Goal: Information Seeking & Learning: Learn about a topic

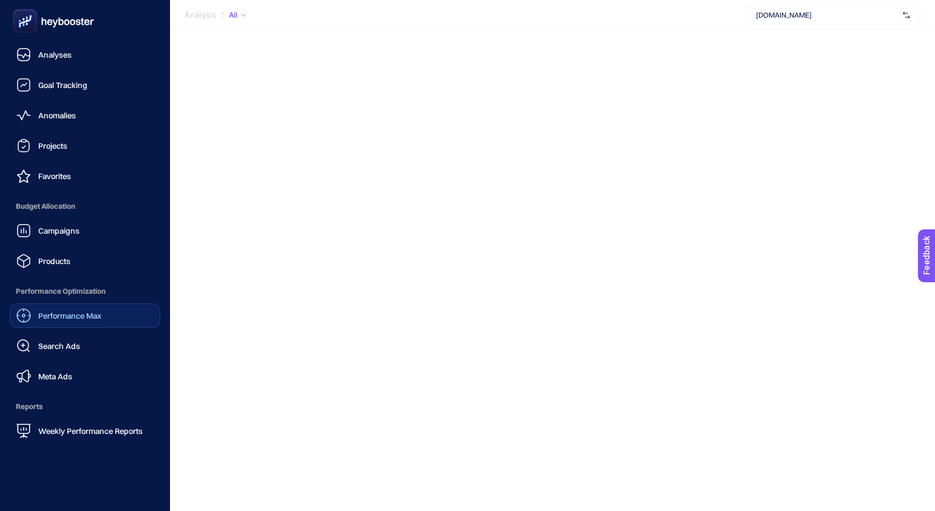
click at [85, 312] on span "Performance Max" at bounding box center [69, 316] width 63 height 10
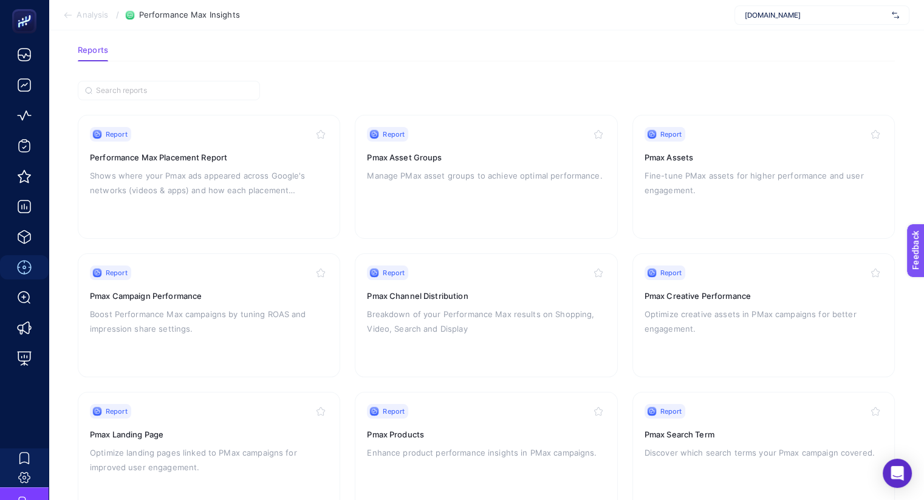
scroll to position [75, 0]
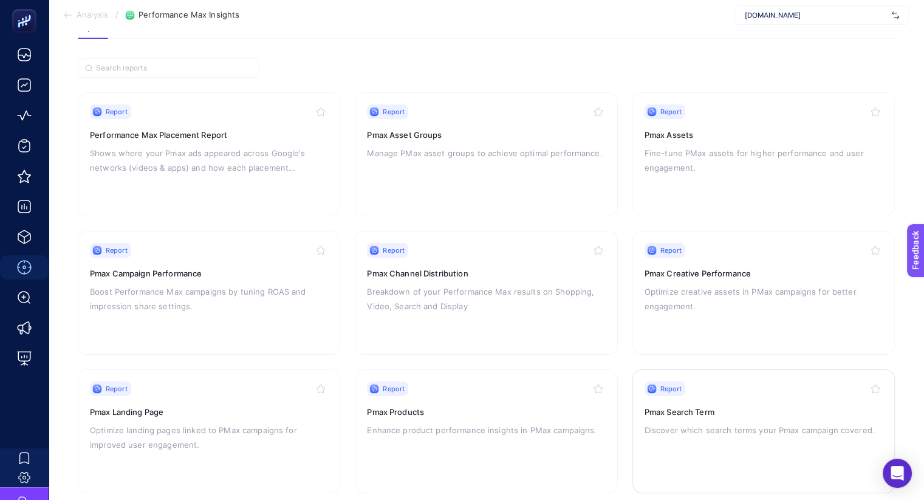
click at [764, 406] on h3 "Pmax Search Term" at bounding box center [764, 412] width 238 height 12
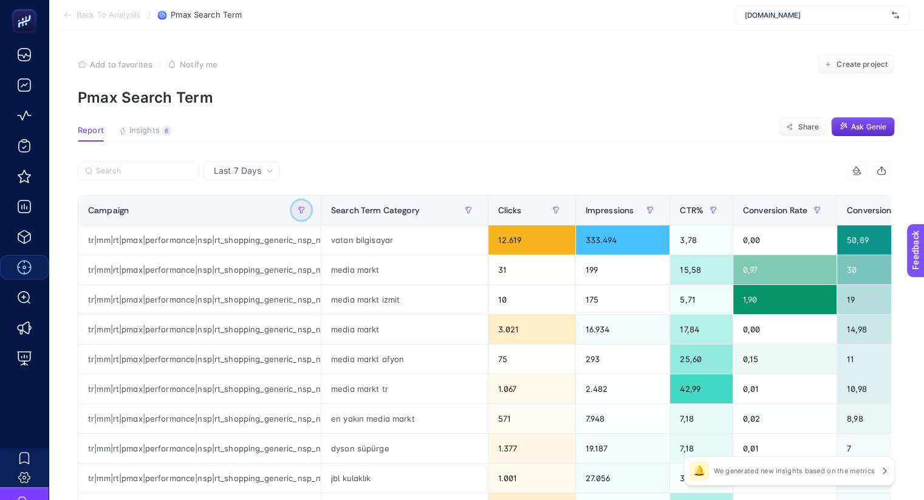
click at [298, 211] on icon "button" at bounding box center [301, 210] width 7 height 7
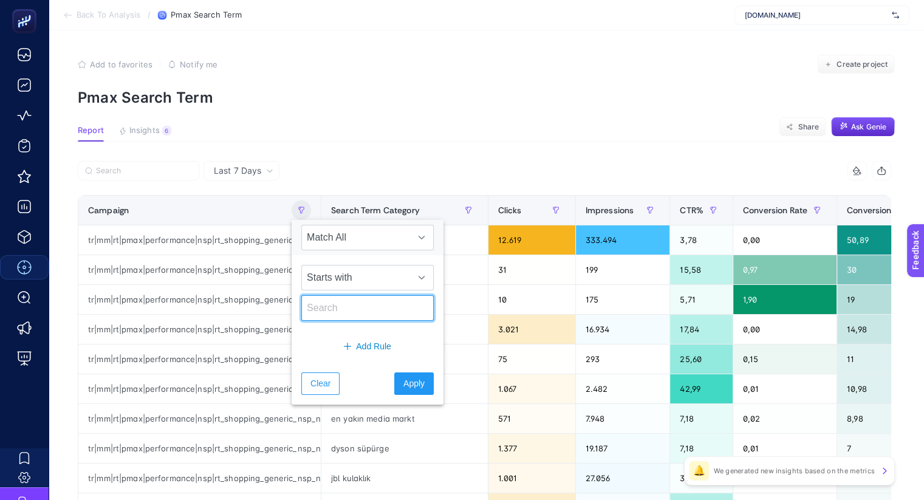
click at [343, 304] on input "text" at bounding box center [367, 308] width 132 height 26
click at [357, 282] on span "Starts with" at bounding box center [356, 277] width 108 height 24
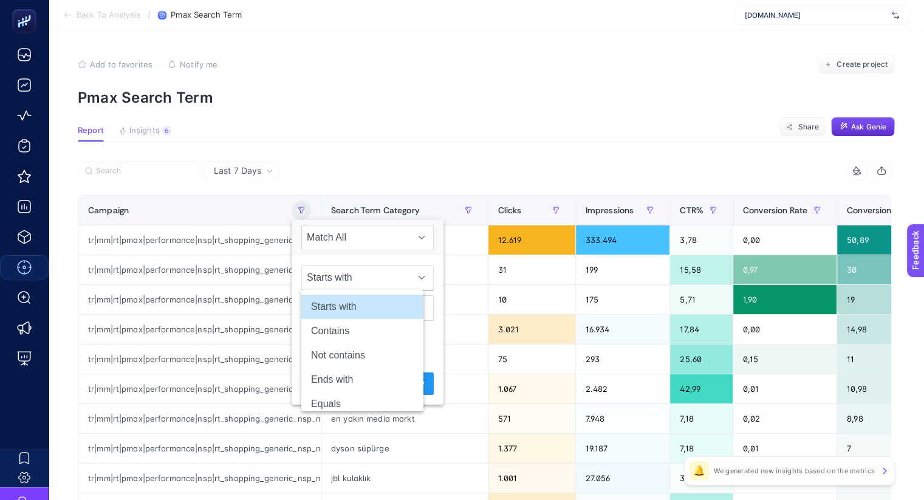
scroll to position [0, 8]
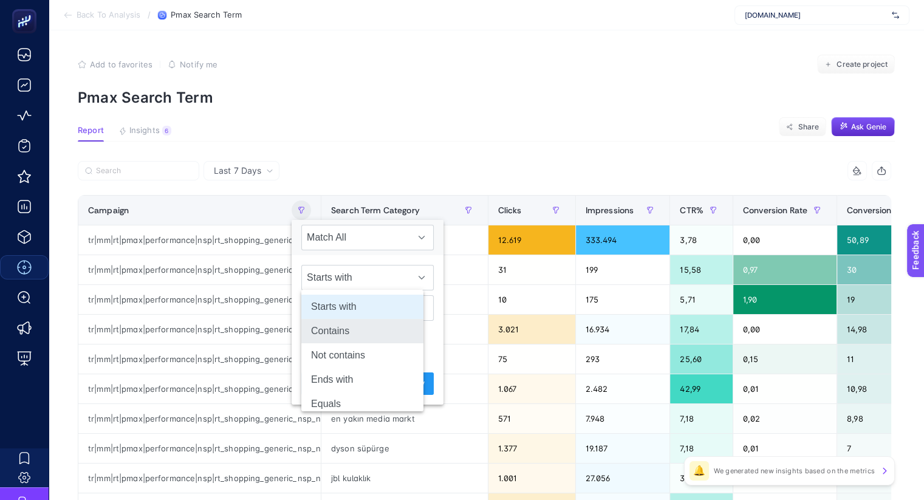
click at [361, 331] on li "Contains" at bounding box center [362, 331] width 122 height 24
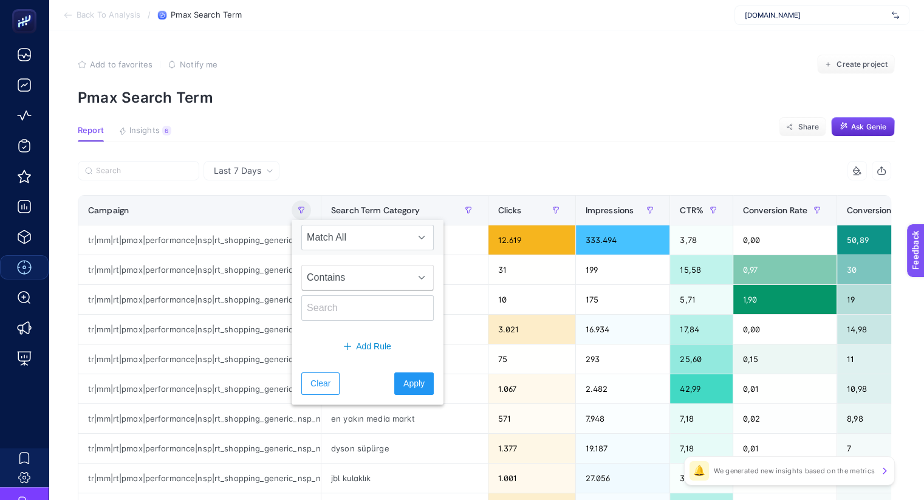
click at [357, 322] on div "Contains" at bounding box center [368, 292] width 152 height 75
click at [351, 310] on input "text" at bounding box center [367, 308] width 132 height 26
type input "traffic"
click at [403, 386] on span "Apply" at bounding box center [413, 383] width 21 height 13
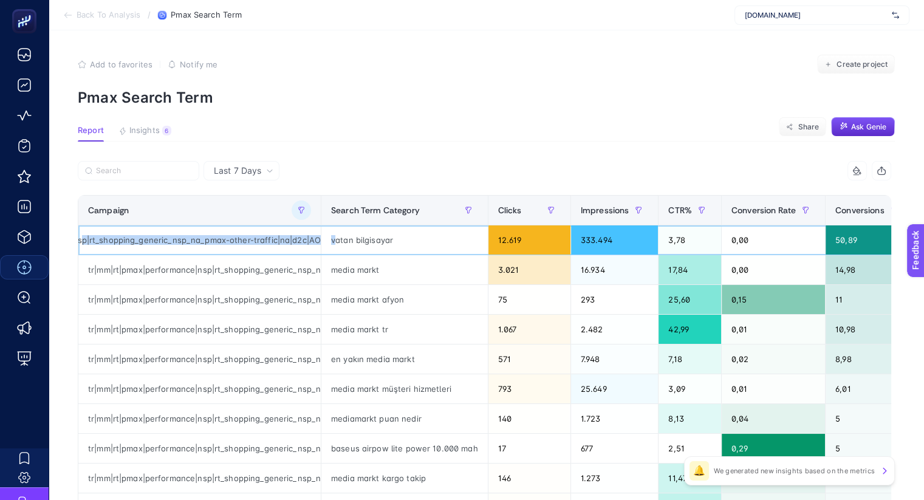
scroll to position [0, 190]
drag, startPoint x: 199, startPoint y: 236, endPoint x: 326, endPoint y: 234, distance: 126.4
click at [326, 234] on tr "tr|mm|rt|pmax|performance|nsp|rt_shopping_generic_nsp_na_pmax-other-traffic|na|…" at bounding box center [682, 240] width 1208 height 30
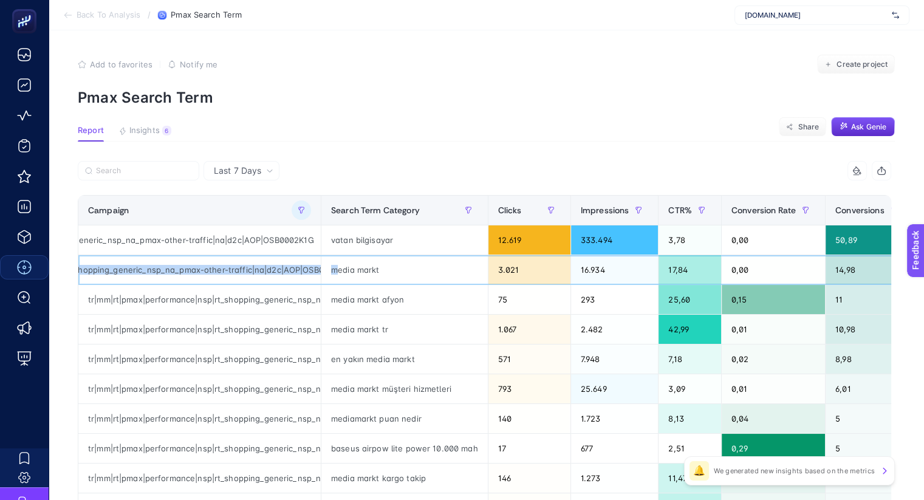
drag, startPoint x: 163, startPoint y: 267, endPoint x: 331, endPoint y: 267, distance: 168.3
click at [331, 267] on tr "tr|mm|rt|pmax|performance|nsp|rt_shopping_generic_nsp_na_pmax-other-traffic|na|…" at bounding box center [682, 270] width 1208 height 30
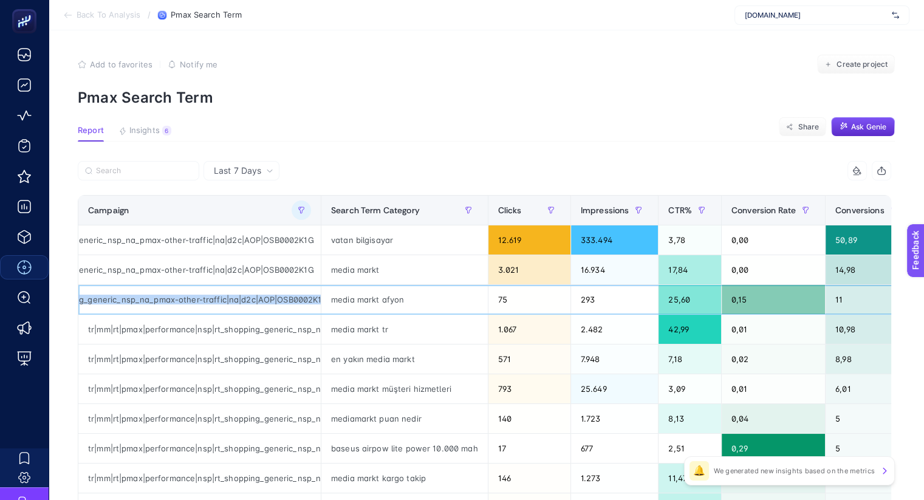
drag, startPoint x: 213, startPoint y: 299, endPoint x: 319, endPoint y: 300, distance: 106.3
click at [319, 300] on tr "tr|mm|rt|pmax|performance|nsp|rt_shopping_generic_nsp_na_pmax-other-traffic|na|…" at bounding box center [682, 300] width 1208 height 30
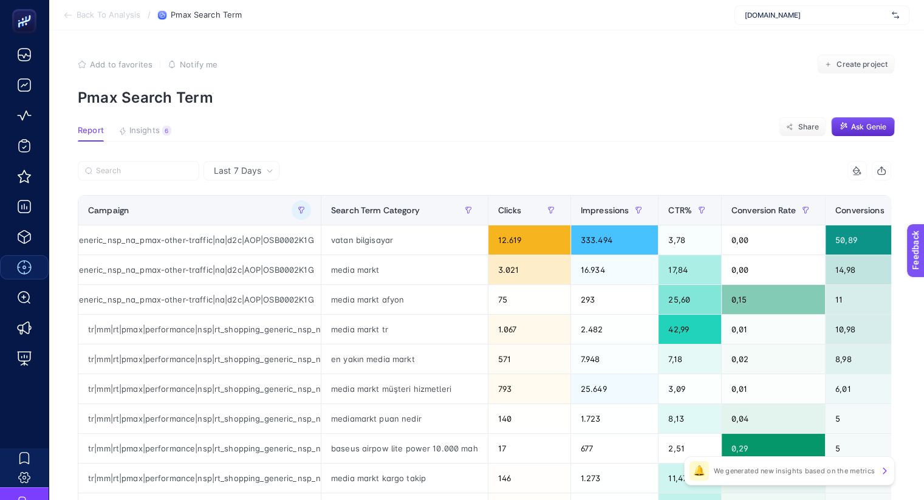
click at [434, 143] on article "Add to favorites false Notify me Create project Pmax Search Term Report Insight…" at bounding box center [486, 504] width 875 height 949
